Goal: Transaction & Acquisition: Download file/media

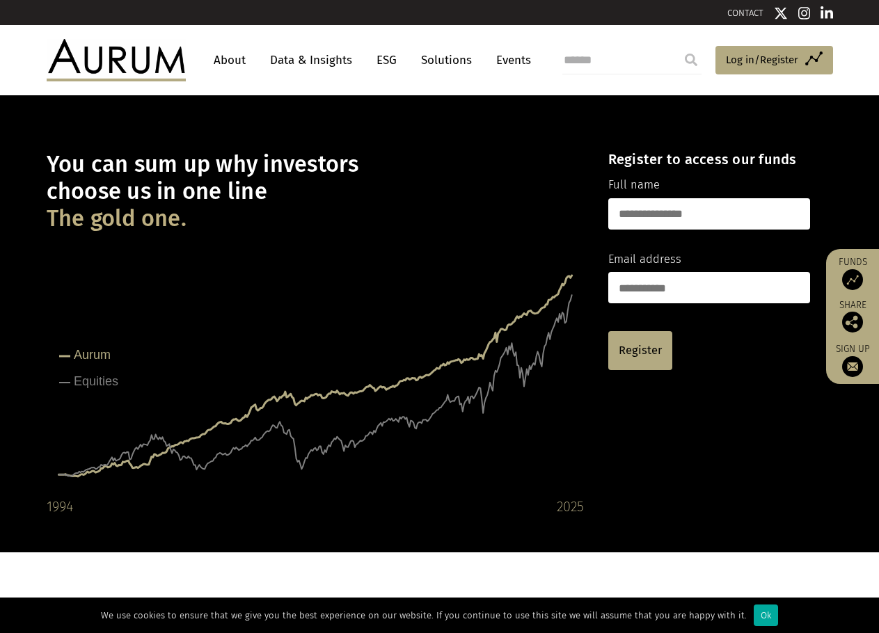
click at [305, 64] on link "Data & Insights" at bounding box center [311, 60] width 96 height 26
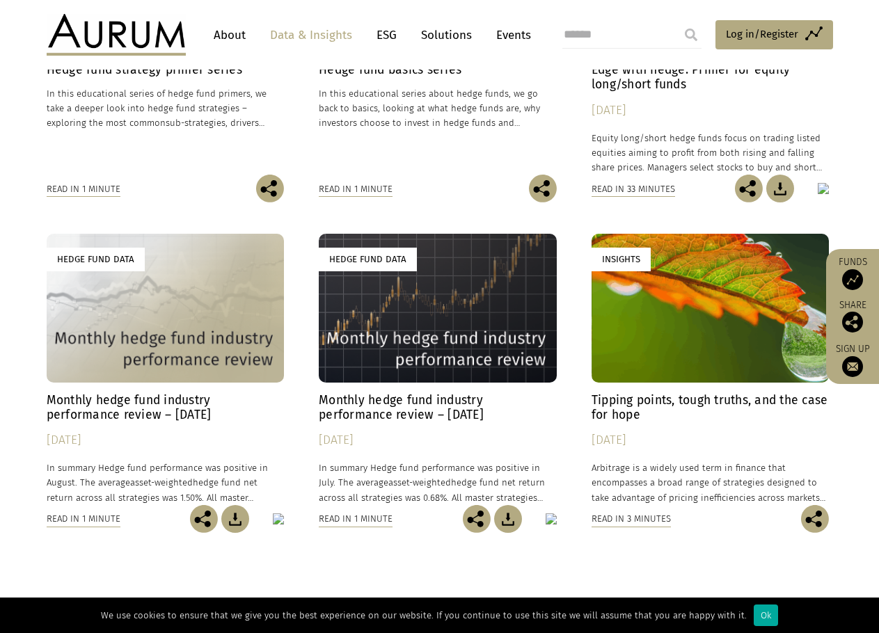
scroll to position [626, 0]
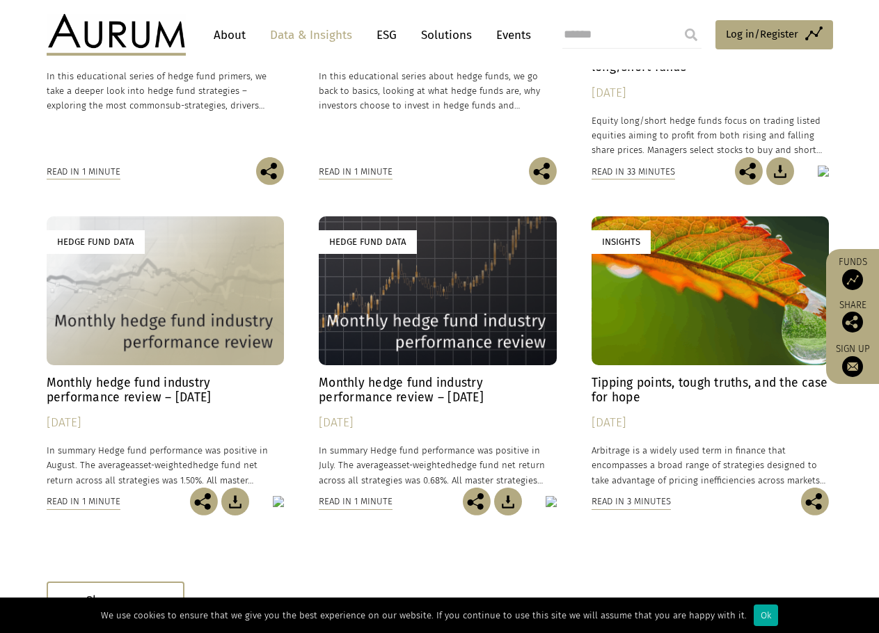
click at [176, 388] on h4 "Monthly hedge fund industry performance review – August 2025" at bounding box center [166, 390] width 238 height 29
click at [235, 503] on img at bounding box center [235, 502] width 28 height 28
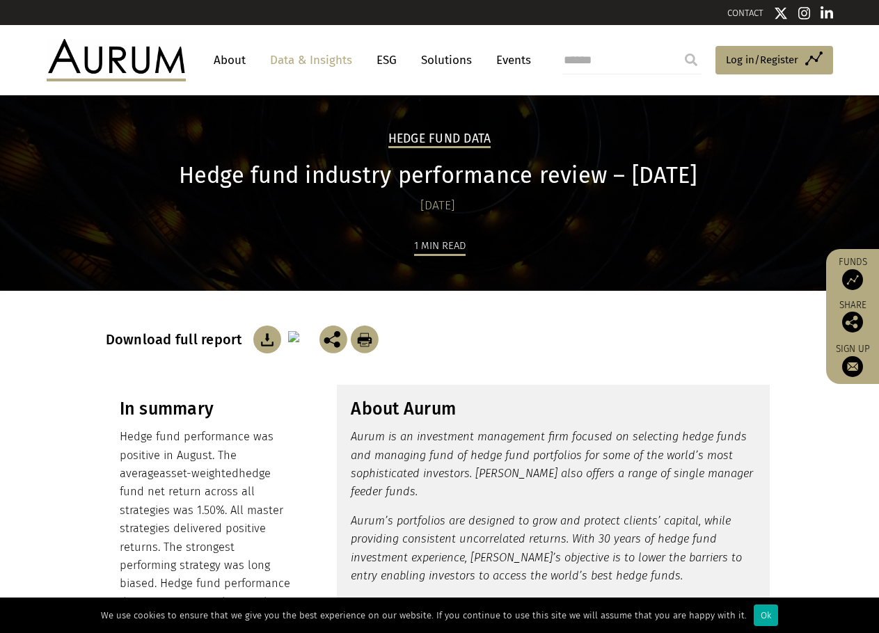
click at [265, 341] on img at bounding box center [267, 340] width 28 height 28
